Goal: Task Accomplishment & Management: Manage account settings

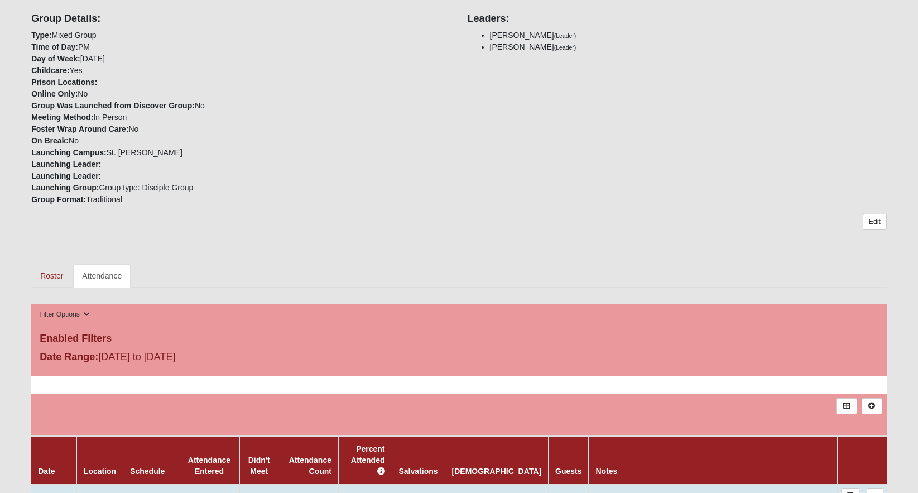
scroll to position [314, 0]
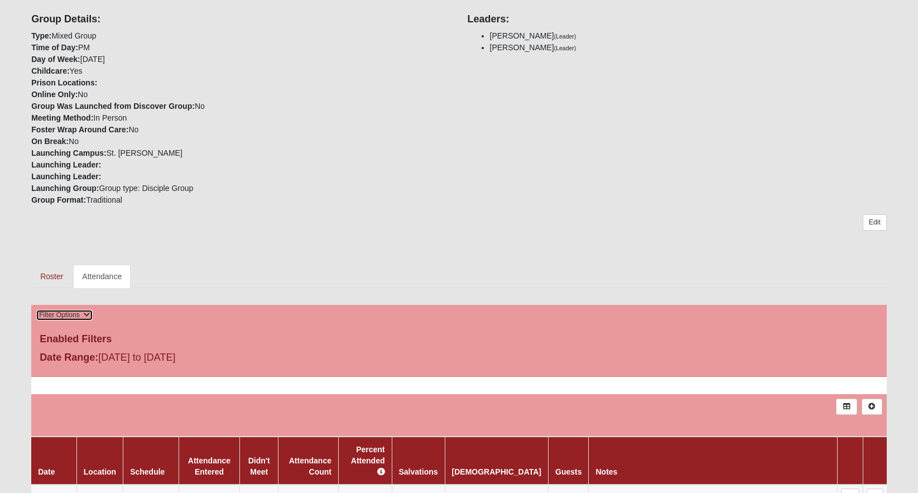
click at [85, 311] on button "Filter Options" at bounding box center [64, 315] width 57 height 12
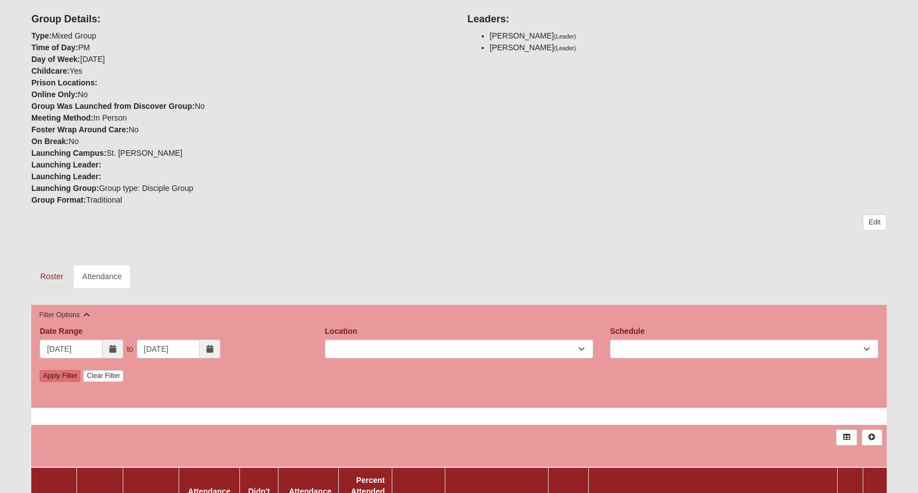
click at [214, 346] on span at bounding box center [210, 348] width 21 height 19
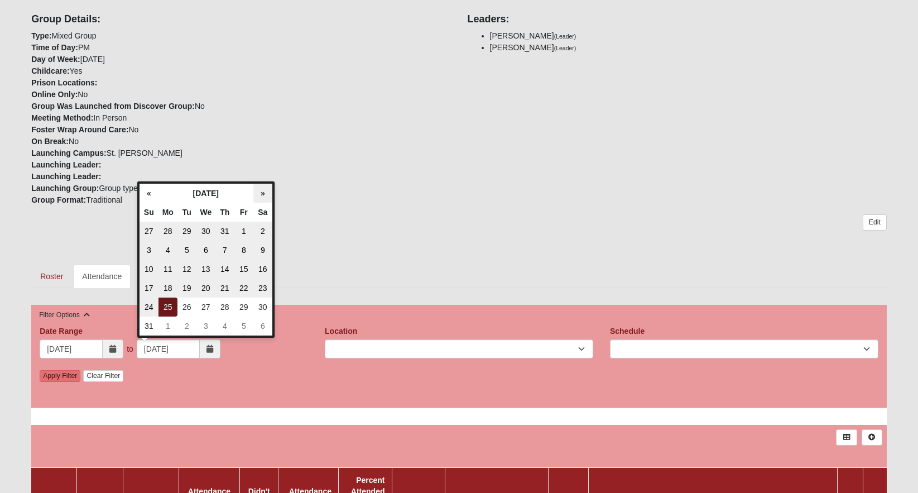
click at [266, 186] on th "»" at bounding box center [262, 193] width 19 height 19
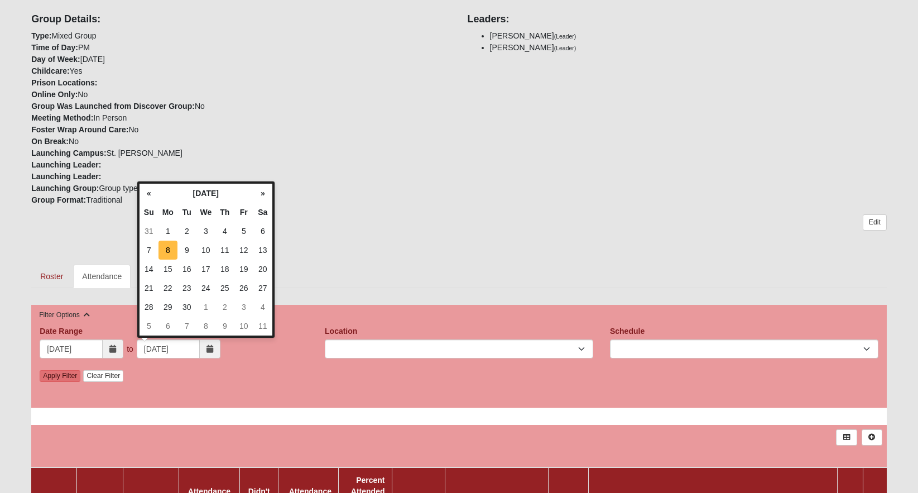
click at [167, 251] on td "8" at bounding box center [167, 249] width 19 height 19
type input "09/08/2025"
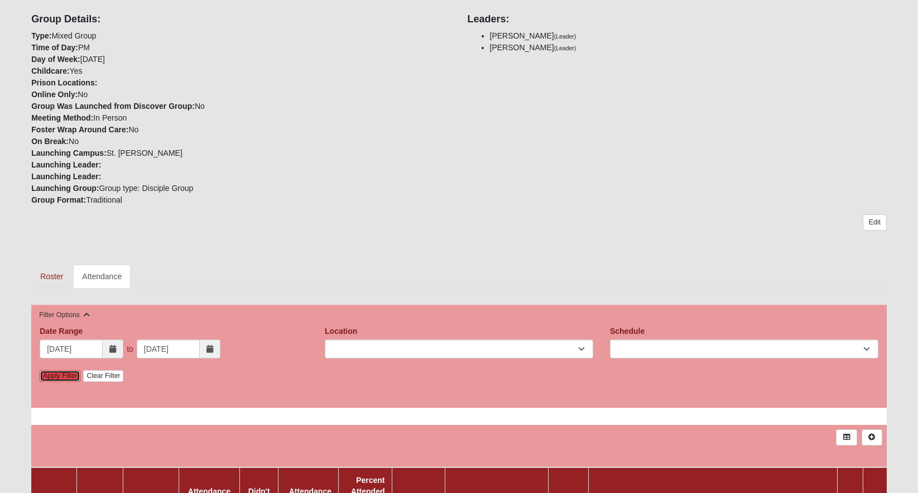
click at [61, 373] on link "Apply Filter" at bounding box center [60, 376] width 41 height 12
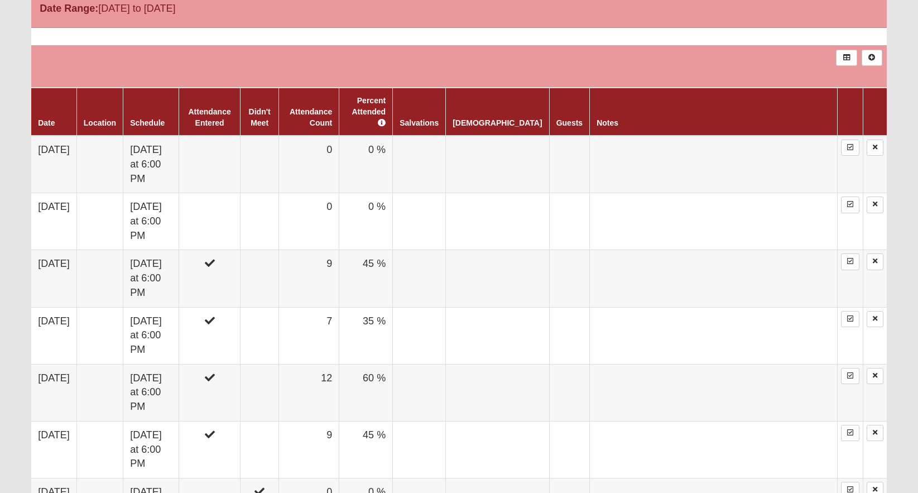
scroll to position [665, 0]
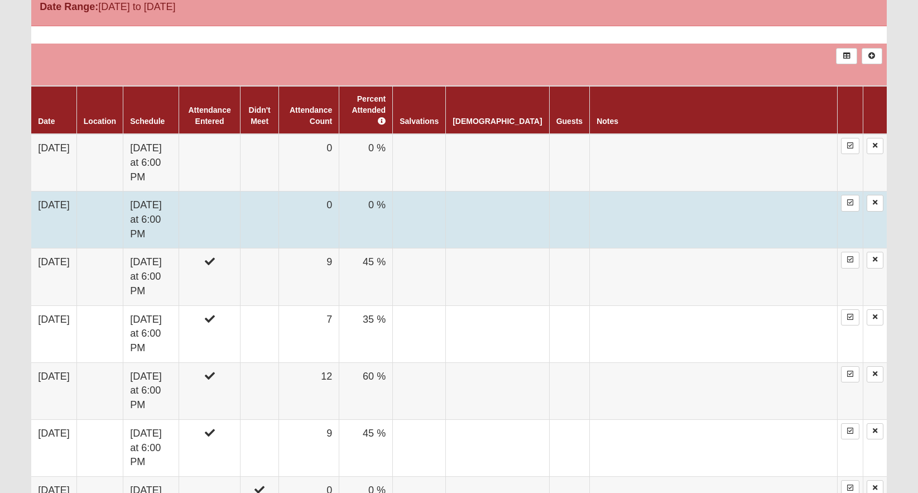
click at [278, 207] on td at bounding box center [259, 219] width 38 height 57
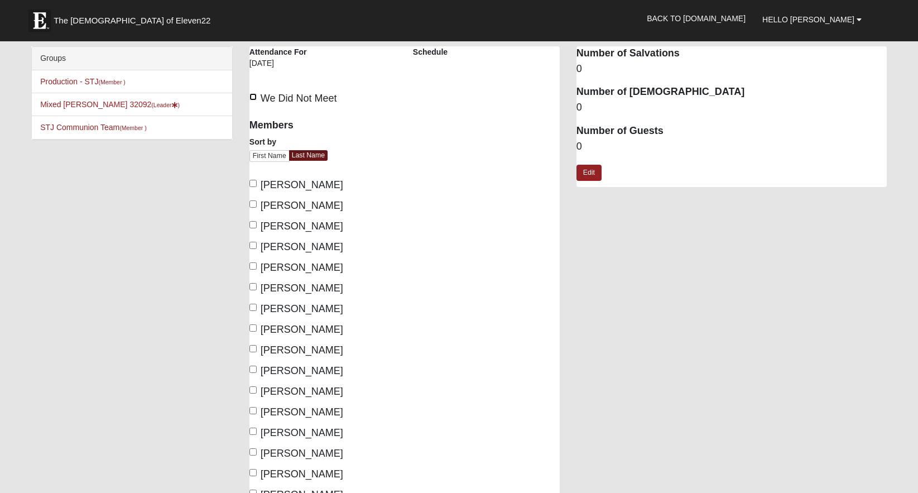
click at [254, 98] on input "We Did Not Meet" at bounding box center [252, 96] width 7 height 7
checkbox input "true"
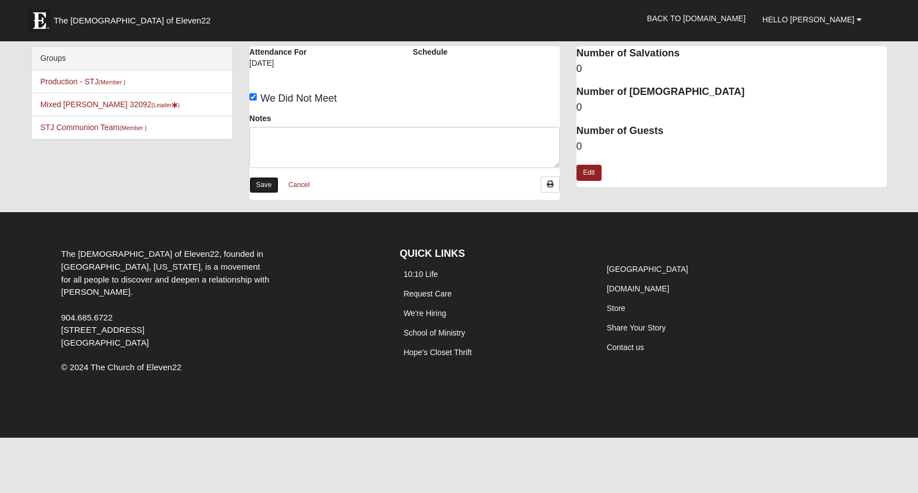
click at [269, 190] on link "Save" at bounding box center [263, 185] width 29 height 16
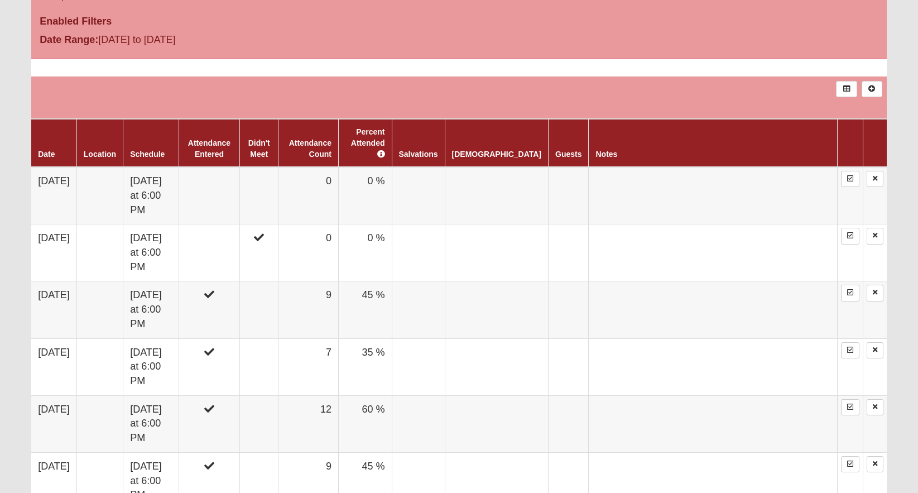
scroll to position [641, 0]
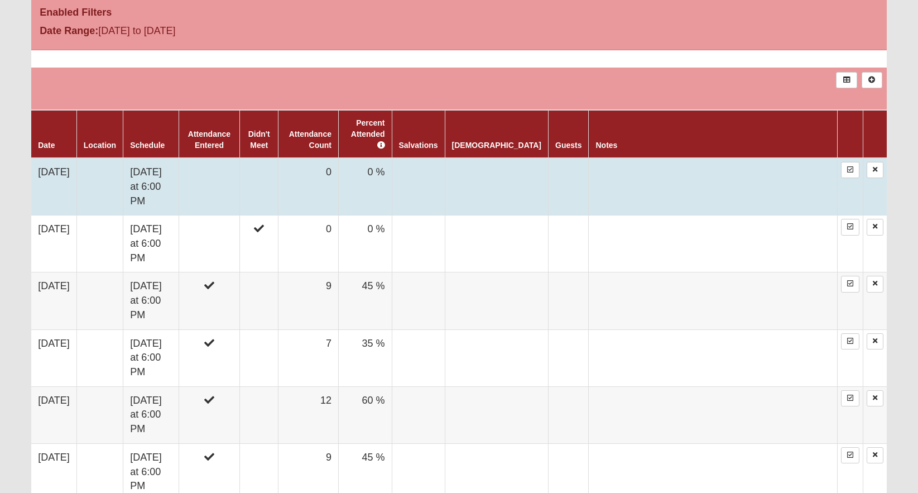
click at [219, 177] on td at bounding box center [209, 186] width 61 height 57
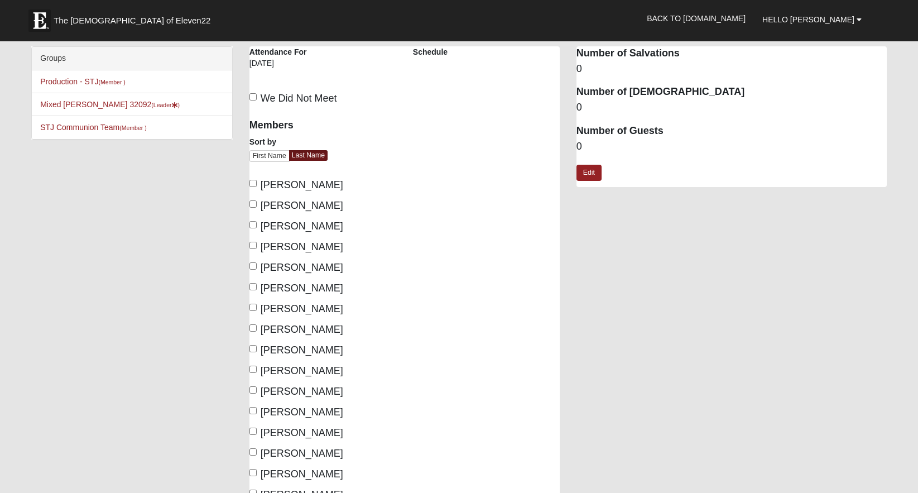
click at [253, 220] on label "[PERSON_NAME]" at bounding box center [296, 226] width 94 height 15
click at [253, 221] on input "[PERSON_NAME]" at bounding box center [252, 224] width 7 height 7
checkbox input "true"
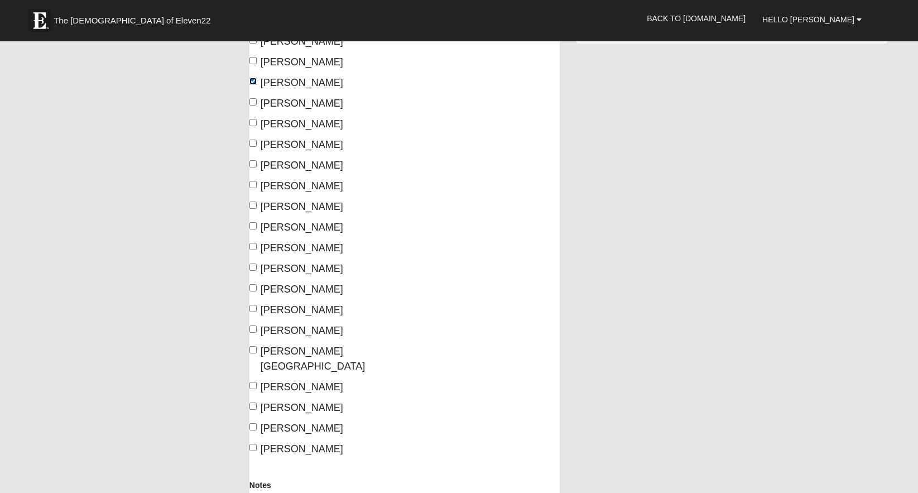
scroll to position [146, 0]
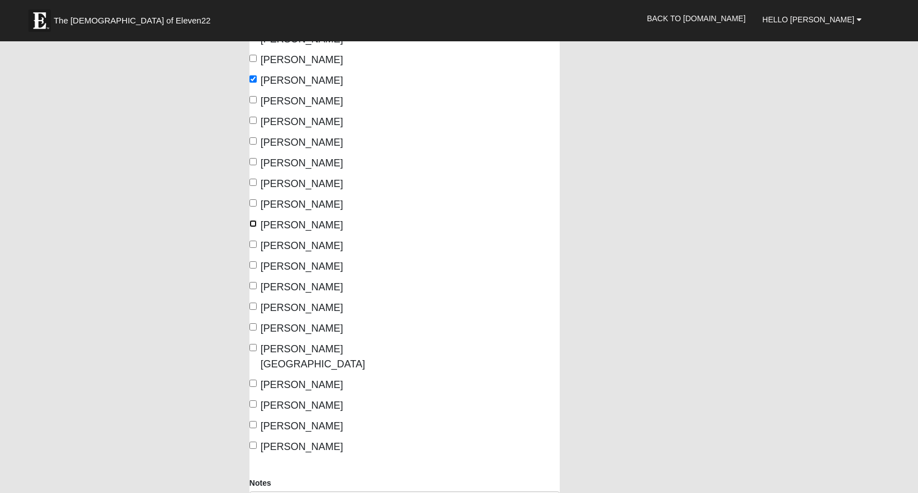
click at [252, 222] on input "Lee, Megan" at bounding box center [252, 223] width 7 height 7
checkbox input "true"
click at [250, 306] on input "Sanders, Tyler" at bounding box center [252, 305] width 7 height 7
checkbox input "true"
click at [253, 326] on input "Tate, Pamela" at bounding box center [252, 326] width 7 height 7
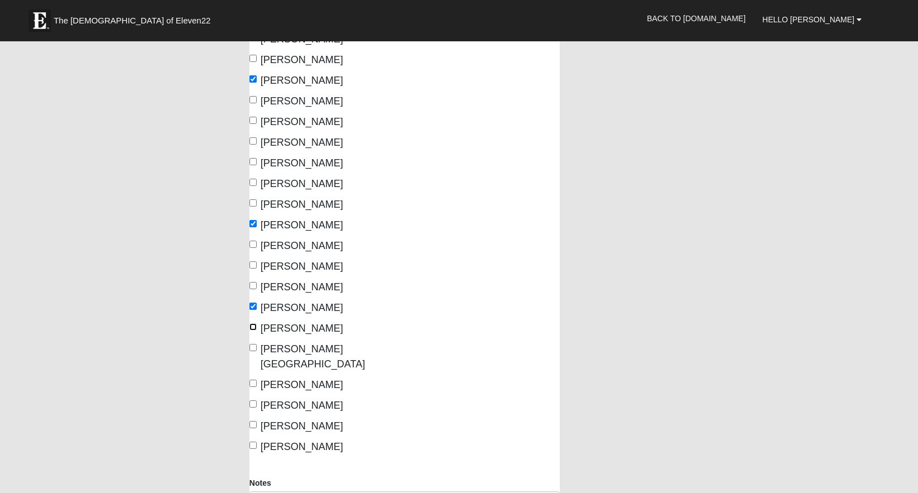
checkbox input "true"
click at [252, 421] on input "Wade, Lauren" at bounding box center [252, 424] width 7 height 7
checkbox input "true"
click at [254, 441] on input "Wade, Scott" at bounding box center [252, 444] width 7 height 7
checkbox input "true"
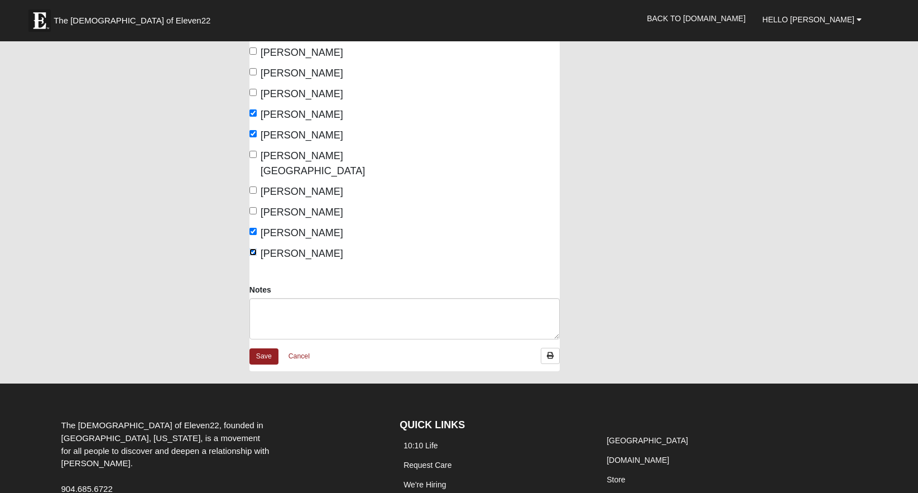
scroll to position [351, 0]
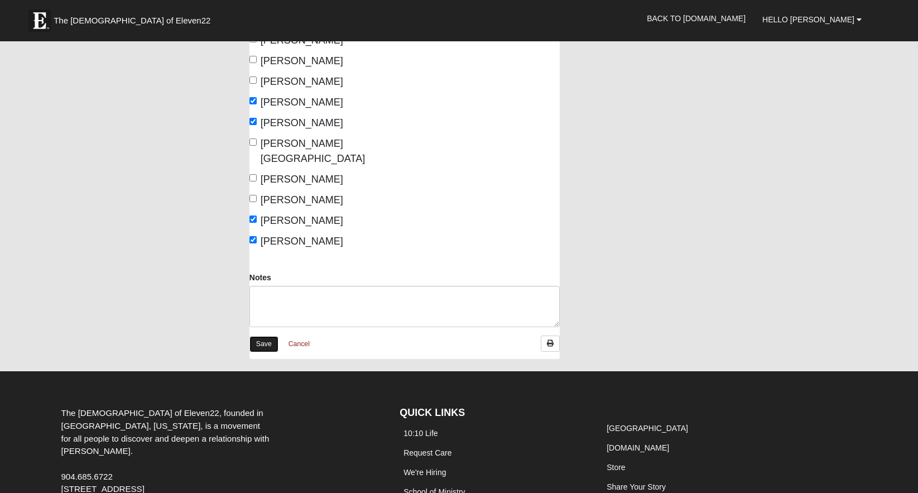
click at [260, 336] on link "Save" at bounding box center [263, 344] width 29 height 16
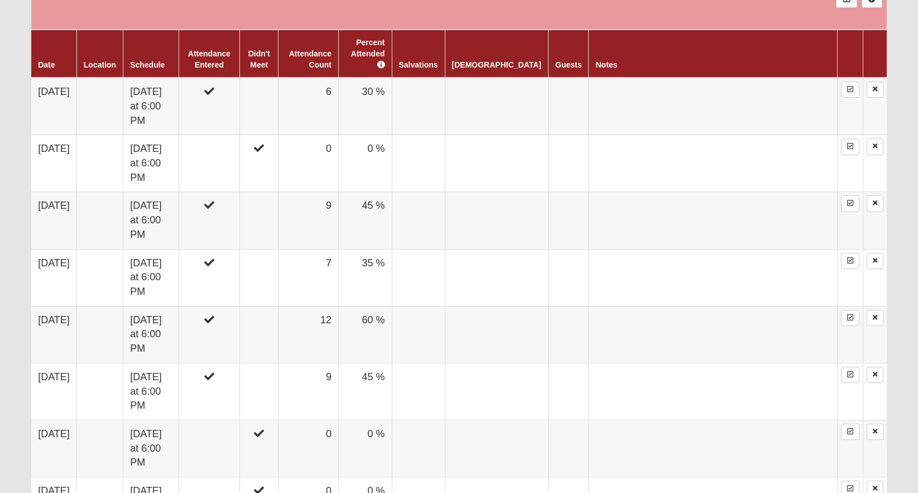
scroll to position [723, 0]
